Goal: Information Seeking & Learning: Check status

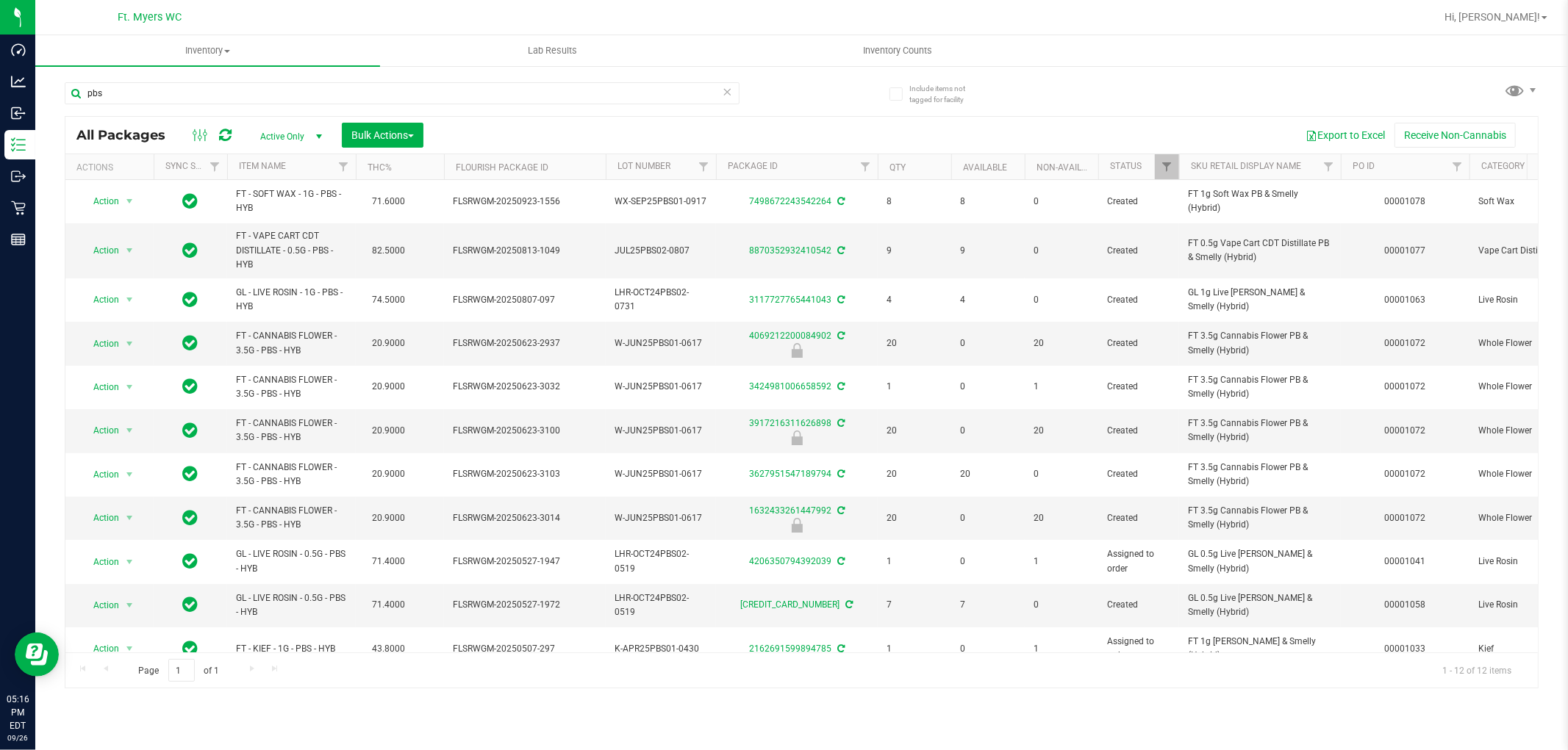
scroll to position [74, 0]
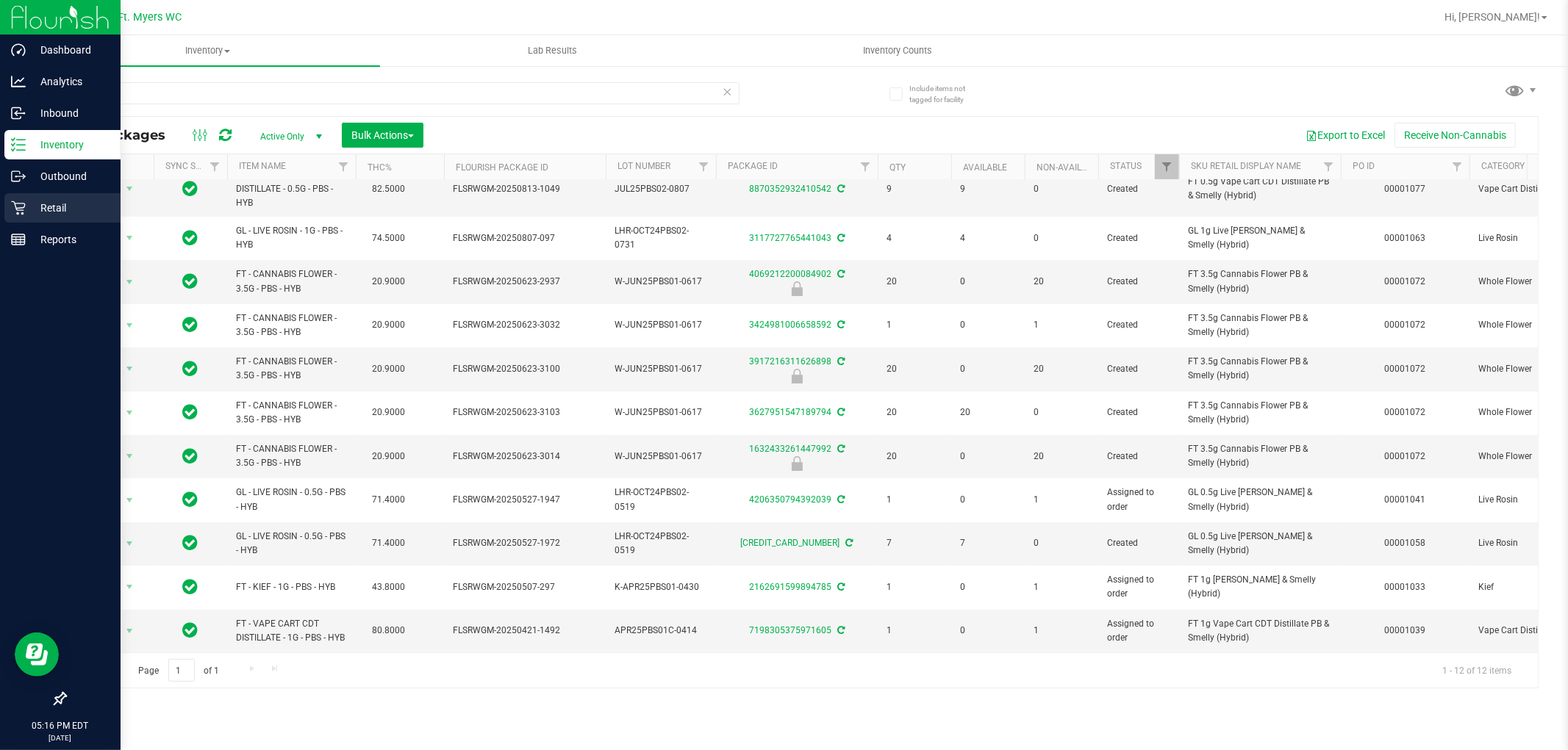
click at [13, 208] on icon at bounding box center [18, 207] width 15 height 15
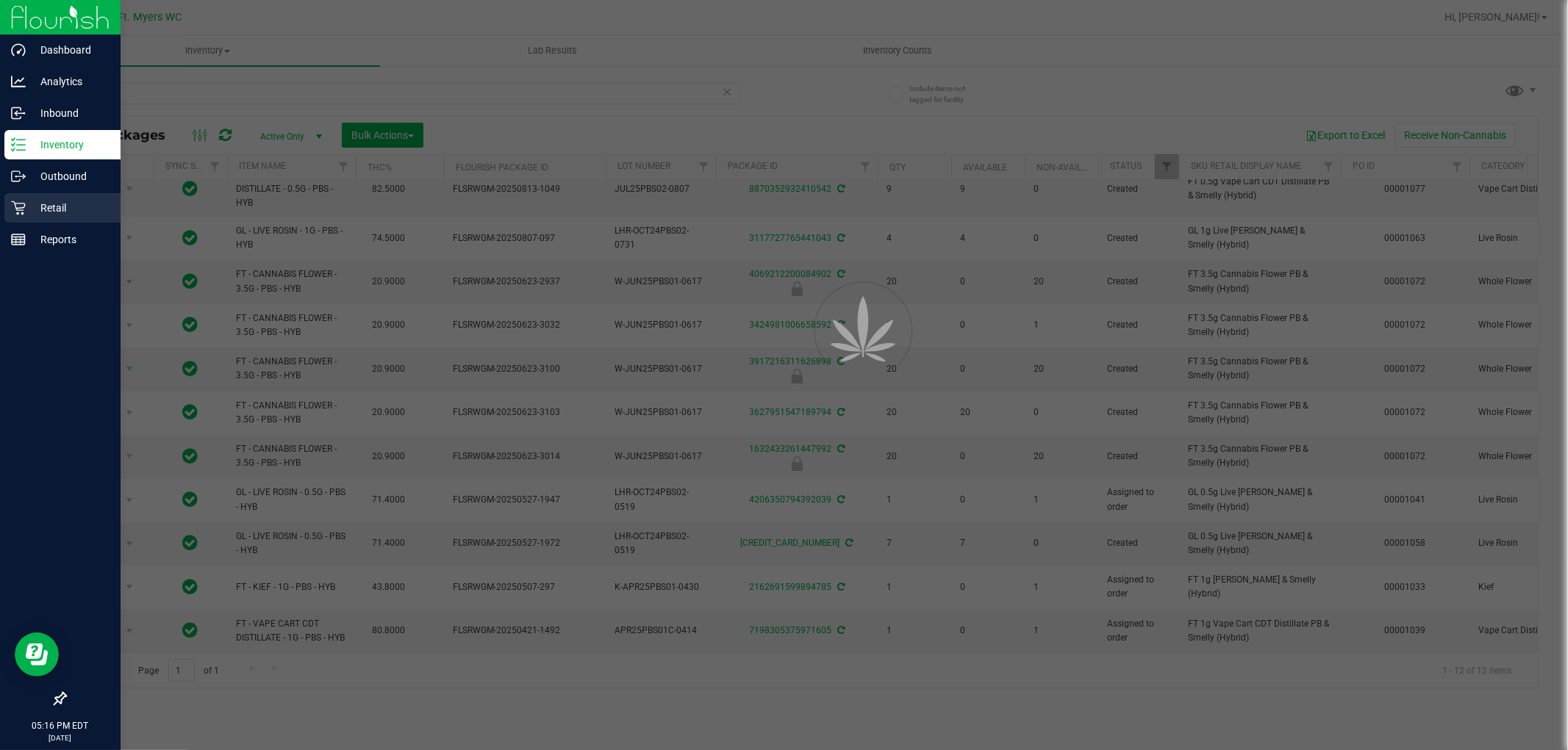
click at [21, 208] on icon at bounding box center [18, 208] width 14 height 14
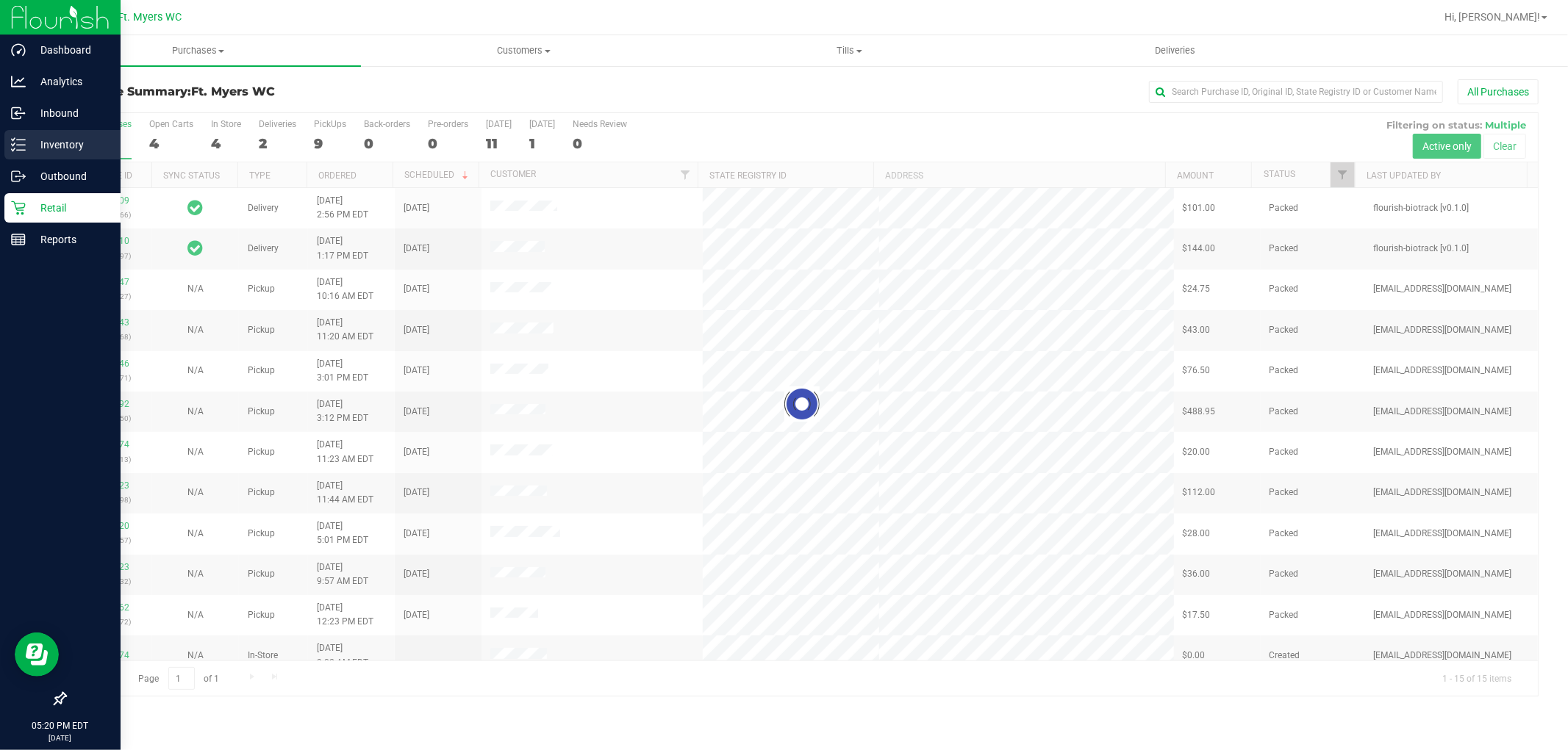
click at [30, 137] on p "Inventory" at bounding box center [69, 145] width 88 height 18
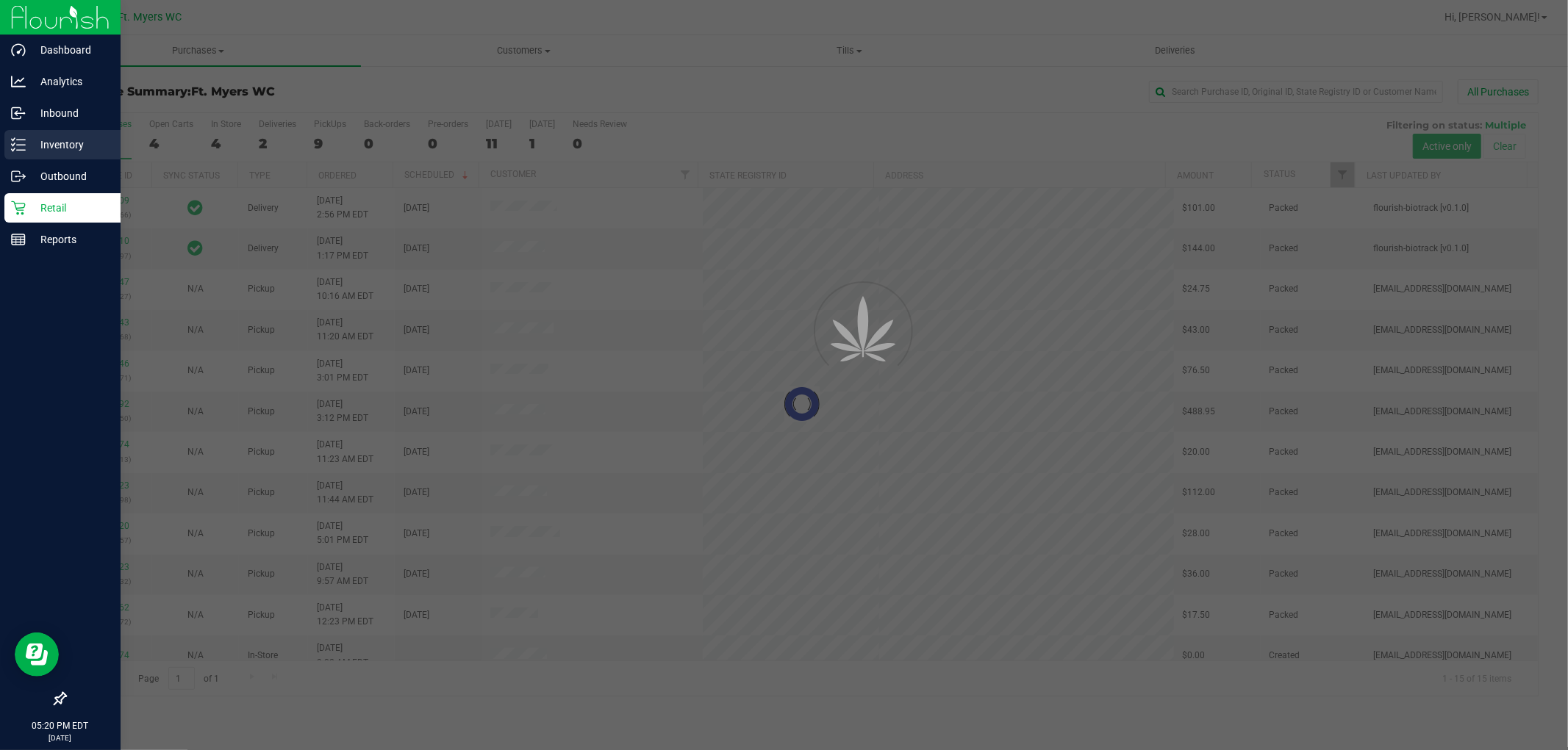
click at [30, 137] on p "Inventory" at bounding box center [69, 145] width 88 height 18
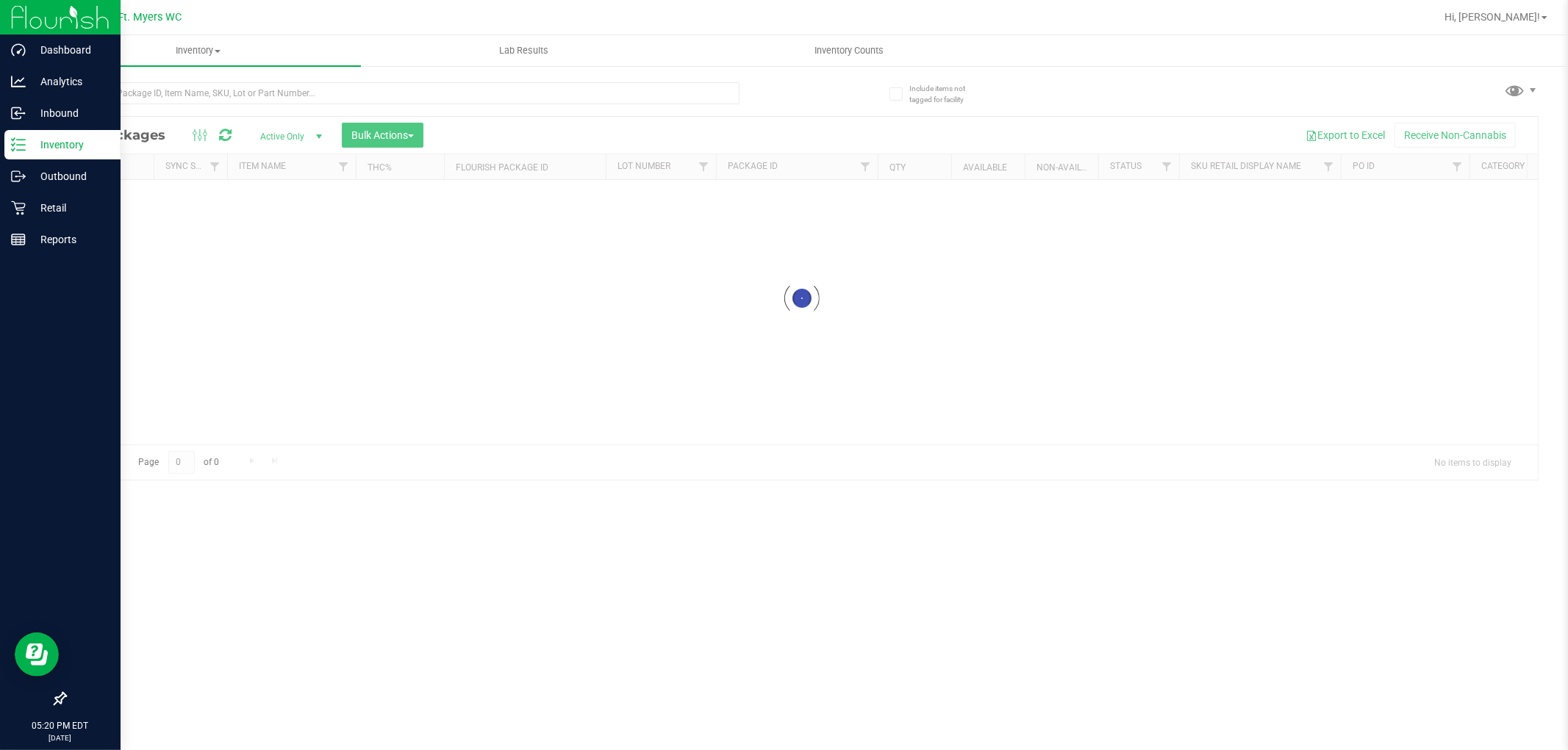
click at [30, 137] on p "Inventory" at bounding box center [69, 145] width 88 height 18
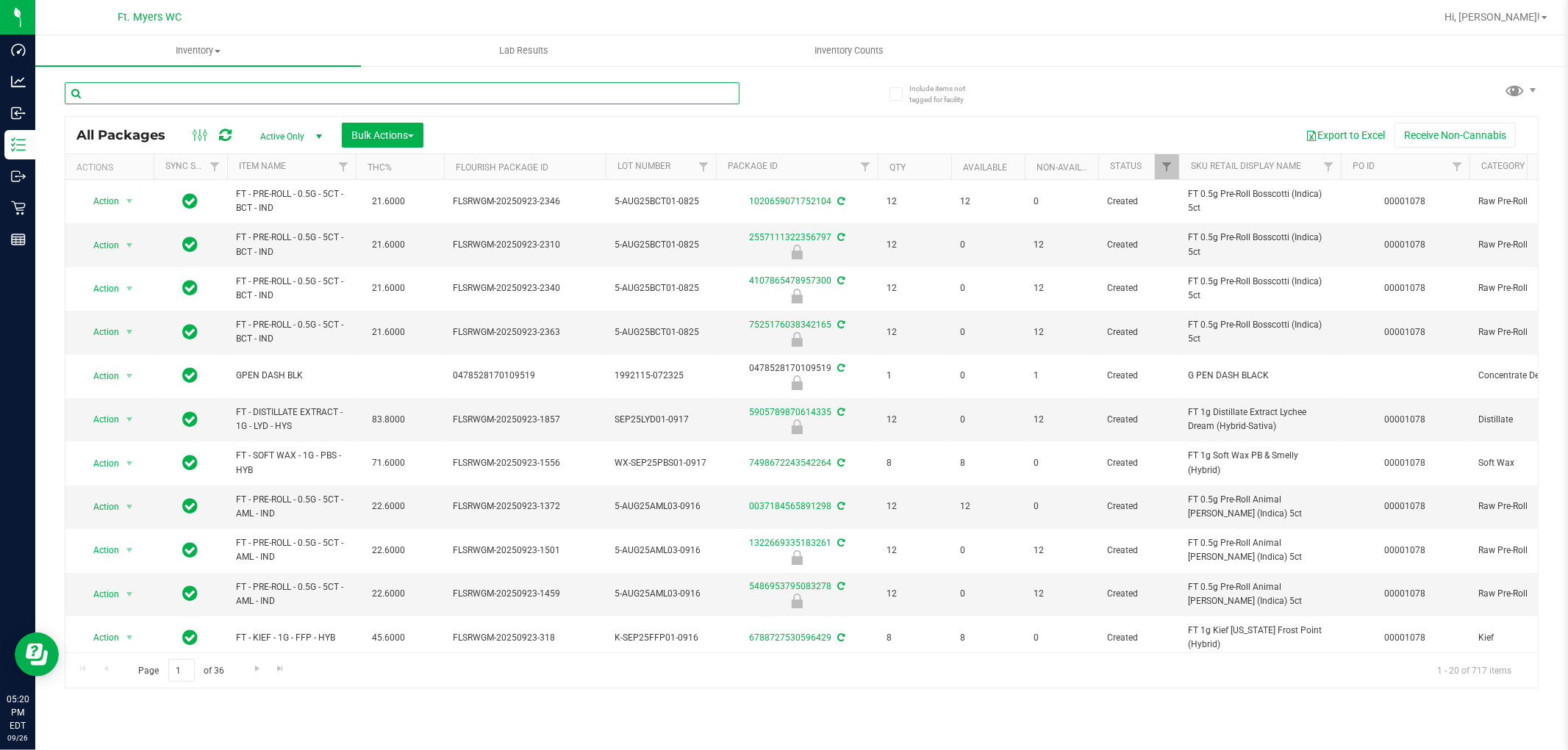
click at [196, 92] on input "text" at bounding box center [402, 93] width 675 height 22
click at [213, 89] on input "text" at bounding box center [402, 93] width 675 height 22
click at [221, 90] on input "text" at bounding box center [402, 93] width 675 height 22
click at [228, 80] on div at bounding box center [433, 92] width 737 height 47
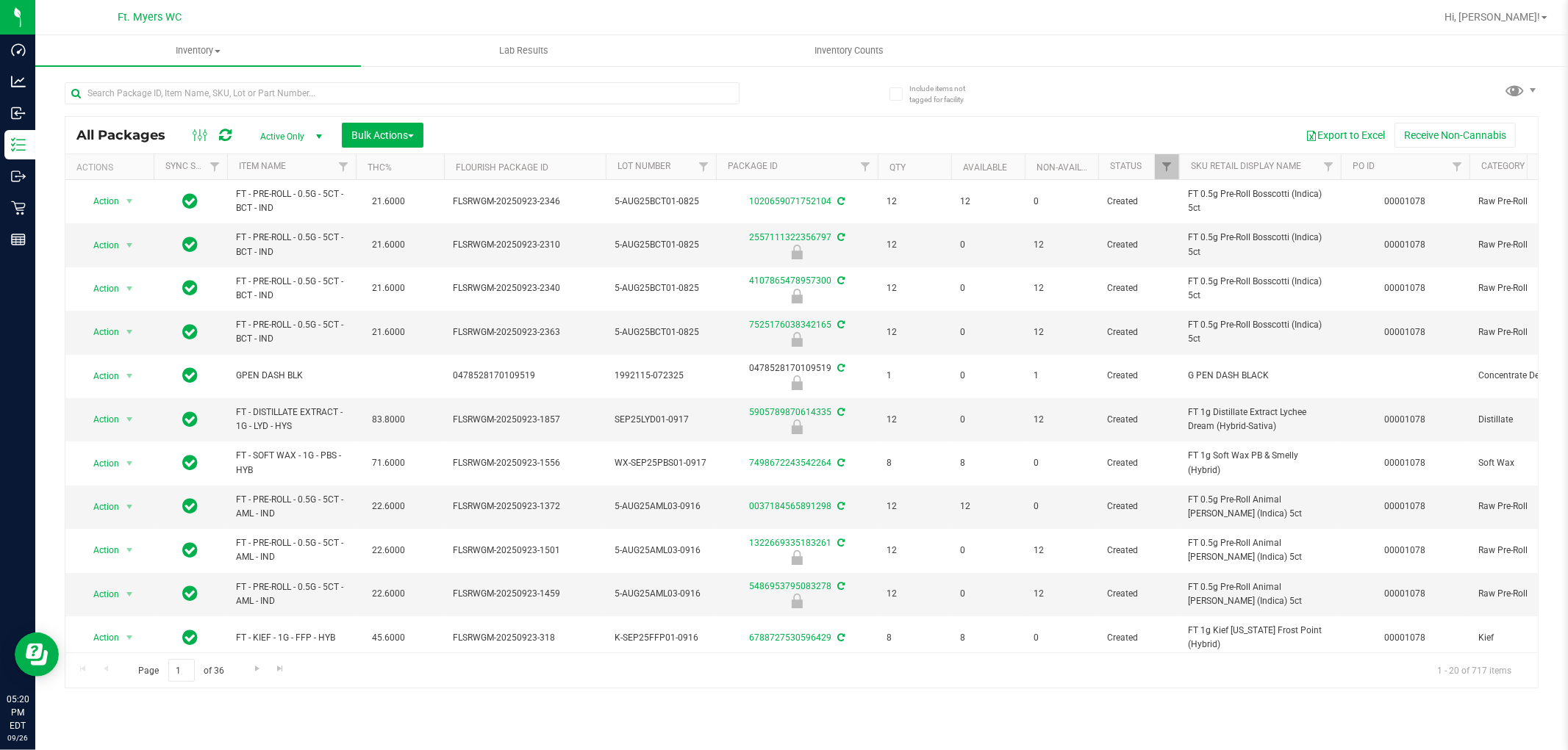
click at [228, 80] on div at bounding box center [433, 92] width 737 height 47
click at [275, 107] on div at bounding box center [402, 99] width 675 height 34
click at [267, 98] on input "text" at bounding box center [402, 93] width 675 height 22
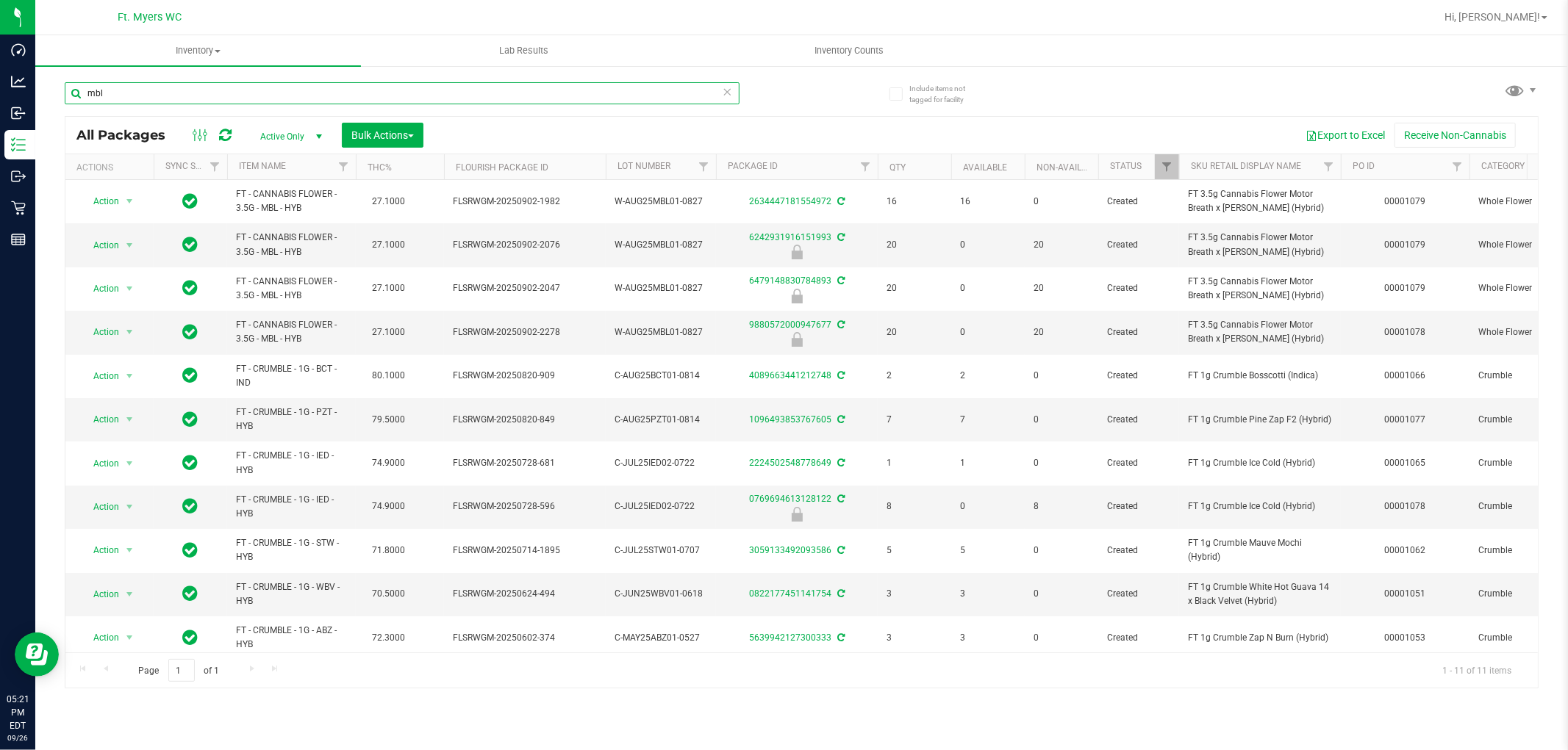
click at [172, 93] on input "mbl" at bounding box center [402, 93] width 675 height 22
type input "wbv"
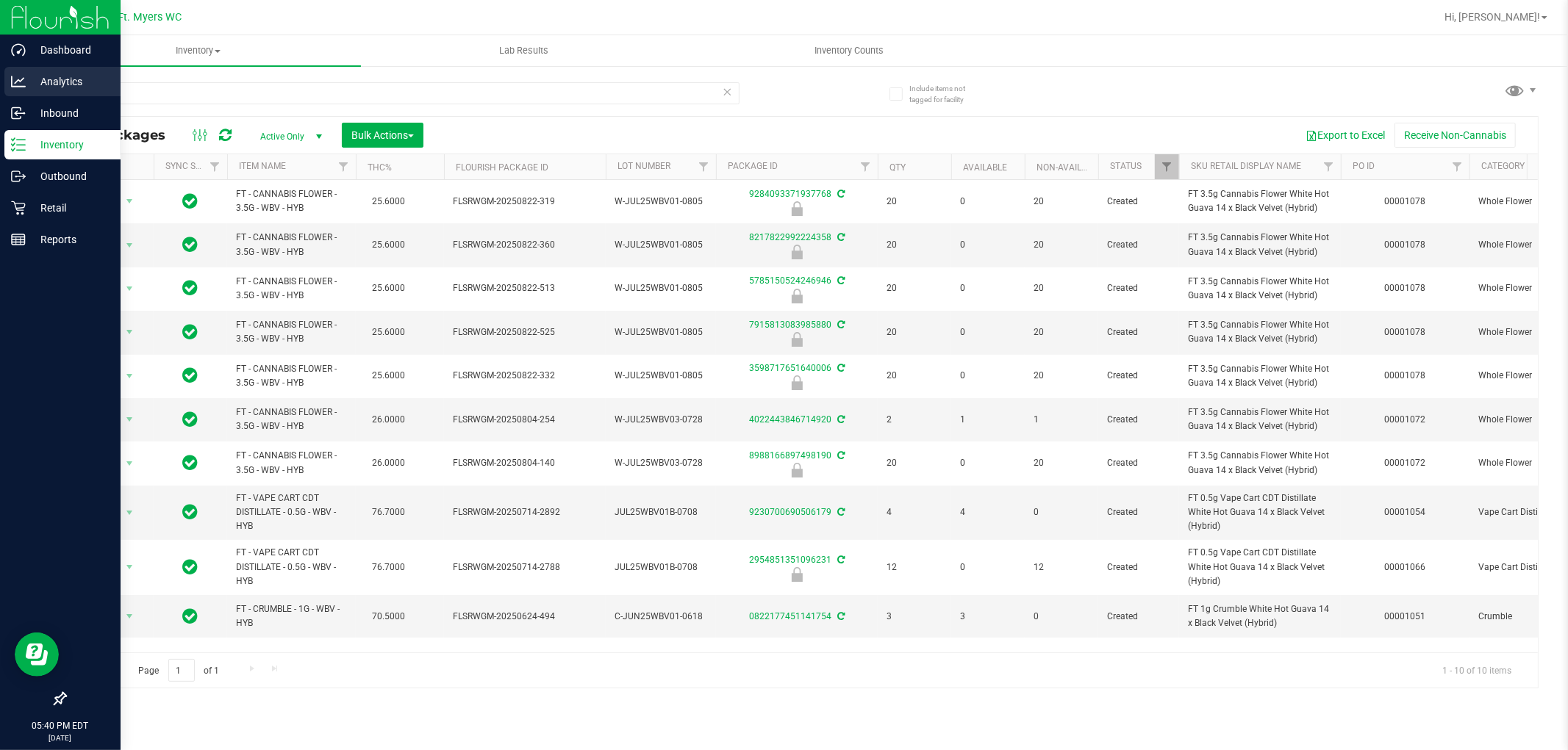
click at [73, 71] on div "Analytics" at bounding box center [62, 81] width 116 height 30
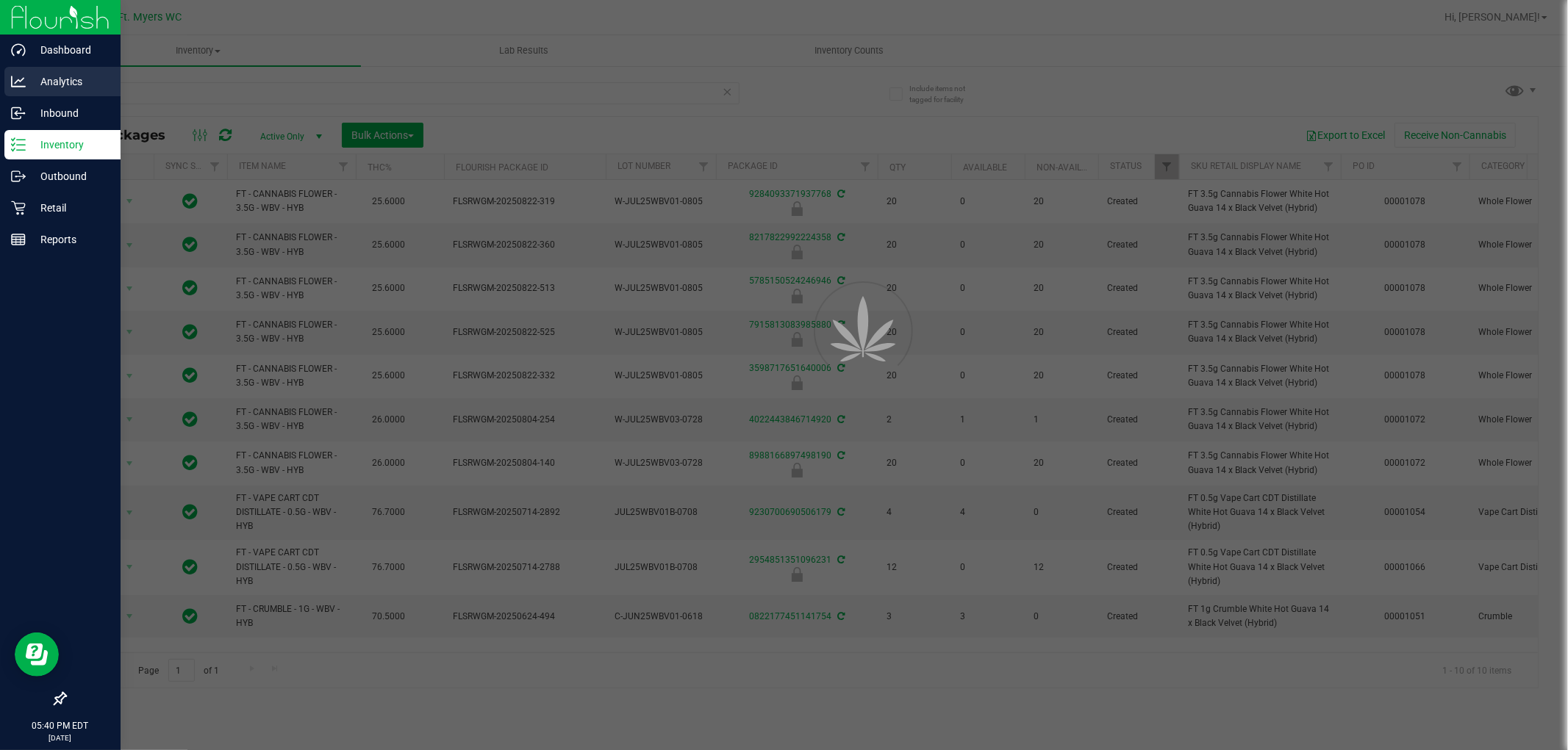
click at [73, 71] on div "Analytics" at bounding box center [62, 81] width 116 height 30
